Goal: Information Seeking & Learning: Learn about a topic

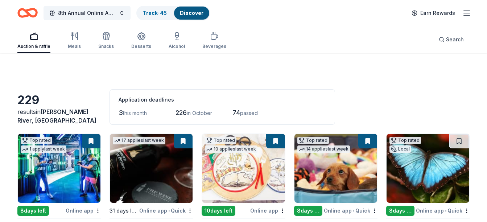
scroll to position [4296, 0]
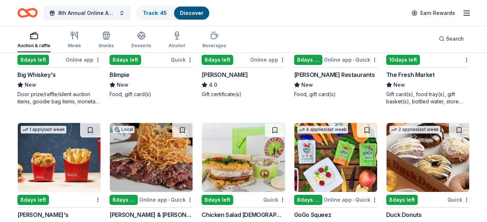
click at [30, 13] on icon "Home" at bounding box center [27, 12] width 20 height 17
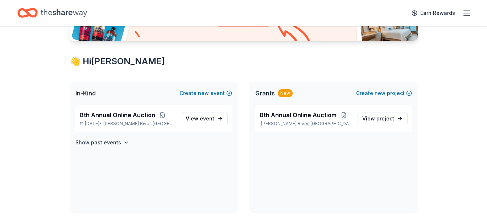
scroll to position [115, 0]
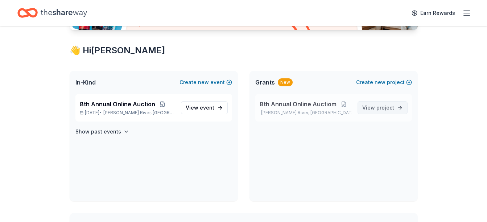
click at [383, 106] on span "project" at bounding box center [386, 108] width 18 height 6
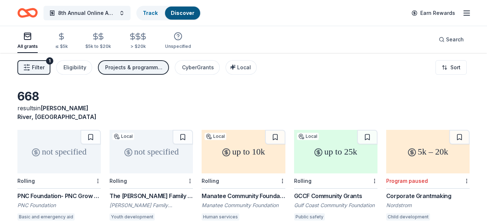
click at [149, 192] on div "The DeBartolo Family Foundation Grant" at bounding box center [151, 196] width 83 height 9
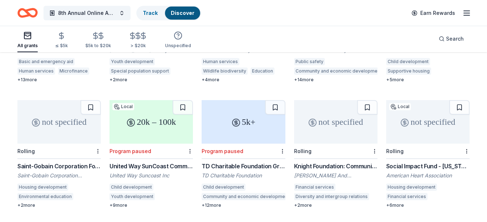
scroll to position [159, 0]
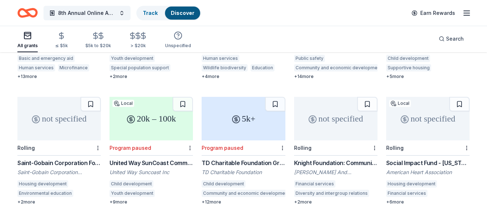
click at [318, 159] on div "Knight Foundation: Community & National Initiatives" at bounding box center [335, 163] width 83 height 9
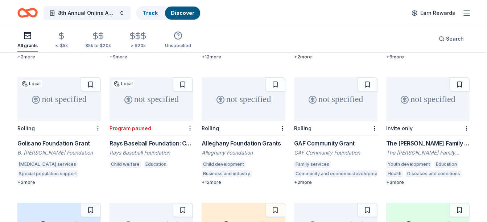
scroll to position [309, 0]
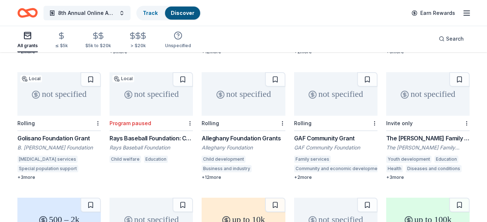
click at [56, 134] on div "Golisano Foundation Grant" at bounding box center [58, 138] width 83 height 9
click at [241, 103] on div "not specified" at bounding box center [243, 94] width 83 height 44
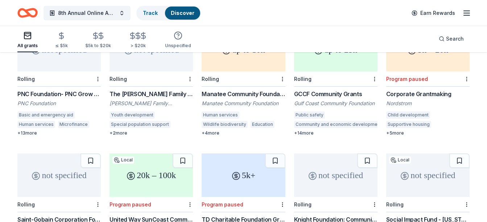
scroll to position [0, 0]
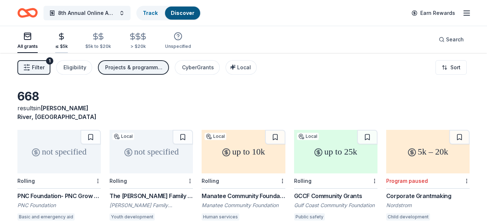
click at [60, 37] on icon "button" at bounding box center [61, 36] width 8 height 8
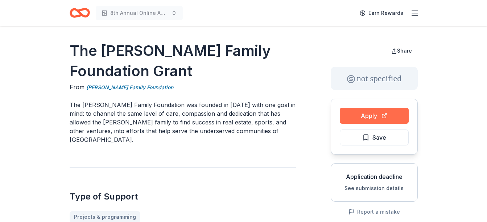
click at [364, 115] on button "Apply" at bounding box center [374, 116] width 69 height 16
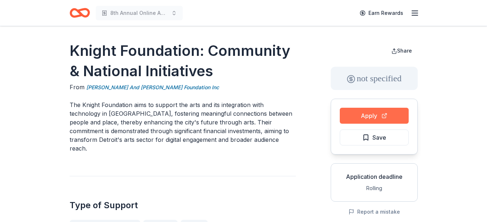
click at [372, 119] on button "Apply" at bounding box center [374, 116] width 69 height 16
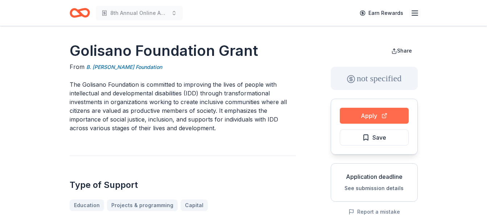
click at [381, 115] on button "Apply" at bounding box center [374, 116] width 69 height 16
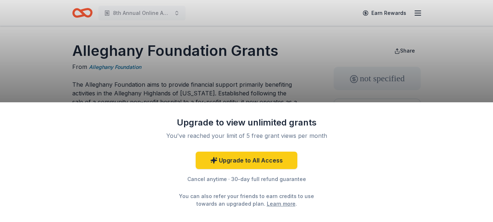
click at [180, 185] on div "Upgrade to All Access Cancel anytime · 30-day full refund guarantee You can als…" at bounding box center [246, 180] width 189 height 56
click at [281, 91] on div "Upgrade to view unlimited grants You've reached your limit of 5 free grant view…" at bounding box center [246, 111] width 493 height 222
